Goal: Transaction & Acquisition: Obtain resource

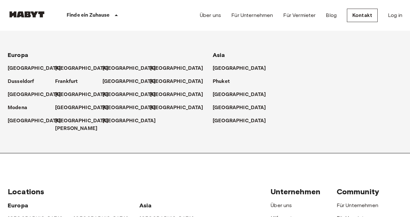
click at [105, 16] on p "Finde ein Zuhause" at bounding box center [88, 16] width 43 height 8
click at [64, 65] on p "[GEOGRAPHIC_DATA]" at bounding box center [83, 69] width 54 height 8
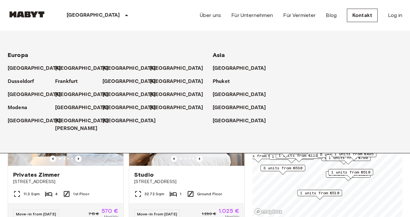
click at [148, 14] on div "Berlin Europa Amsterdam Berlin Brüssel Köln Dusseldorf Frankfurt Graz Hamburg L…" at bounding box center [205, 15] width 395 height 31
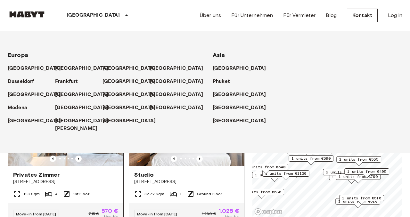
click at [92, 171] on div "Privates Zimmer" at bounding box center [65, 175] width 105 height 8
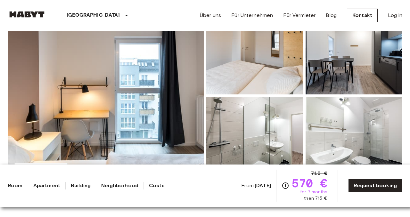
scroll to position [83, 0]
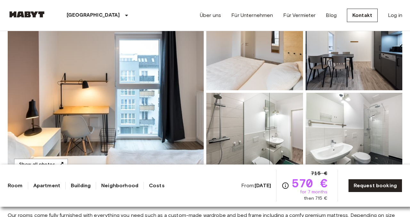
click at [161, 79] on img at bounding box center [106, 91] width 196 height 170
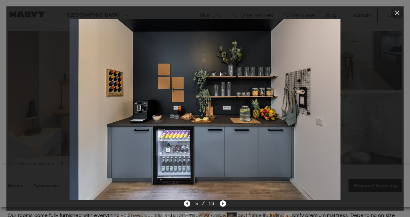
click at [398, 10] on icon "button" at bounding box center [398, 13] width 8 height 8
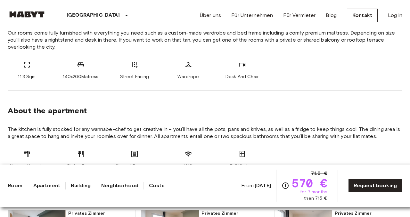
scroll to position [266, 0]
click at [115, 180] on div "Room Apartment Building Neighborhood Costs From: [DATE] 715 € 570 € for 7 month…" at bounding box center [205, 186] width 395 height 32
click at [115, 185] on link "Neighborhood" at bounding box center [119, 186] width 37 height 8
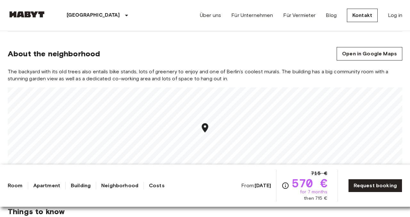
scroll to position [639, 0]
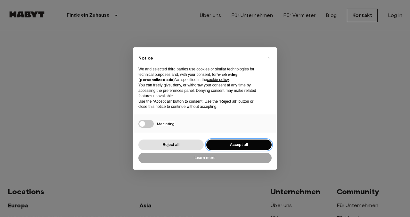
click at [234, 150] on button "Accept all" at bounding box center [238, 145] width 65 height 11
